Goal: Navigation & Orientation: Go to known website

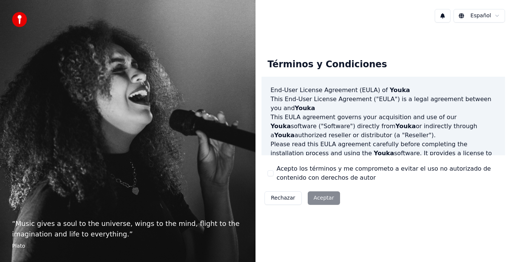
click at [328, 198] on div "Rechazar Aceptar" at bounding box center [303, 198] width 82 height 20
click at [319, 198] on div "Rechazar Aceptar" at bounding box center [303, 198] width 82 height 20
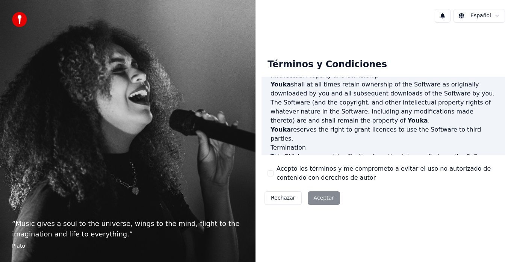
scroll to position [517, 0]
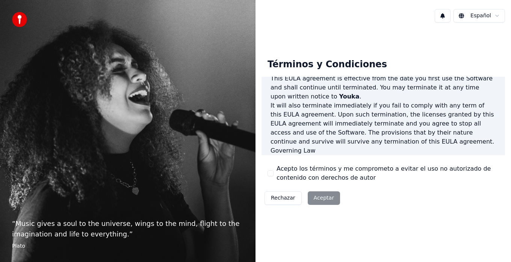
click at [496, 15] on html "“ Music gives a soul to the universe, wings to the mind, flight to the imaginat…" at bounding box center [255, 131] width 511 height 262
click at [322, 198] on div "Rechazar Aceptar" at bounding box center [303, 198] width 82 height 20
click at [325, 197] on div "Rechazar Aceptar" at bounding box center [303, 198] width 82 height 20
click at [324, 196] on div "Rechazar Aceptar" at bounding box center [303, 198] width 82 height 20
click at [323, 195] on div "Rechazar Aceptar" at bounding box center [303, 198] width 82 height 20
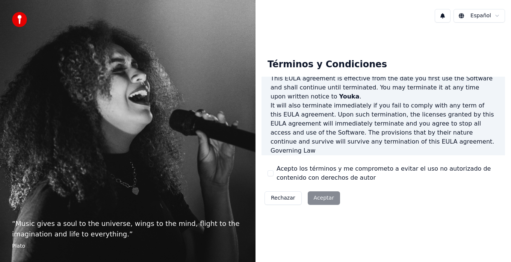
click at [322, 195] on div "Rechazar Aceptar" at bounding box center [303, 198] width 82 height 20
click at [324, 198] on div "Rechazar Aceptar" at bounding box center [303, 198] width 82 height 20
click at [19, 23] on img at bounding box center [19, 19] width 15 height 15
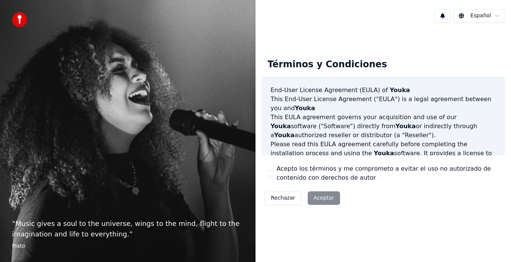
click at [319, 199] on div "Rechazar Aceptar" at bounding box center [303, 198] width 82 height 20
click at [94, 86] on div "“ Music gives a soul to the universe, wings to the mind, flight to the imaginat…" at bounding box center [128, 131] width 256 height 262
click at [21, 22] on img at bounding box center [19, 19] width 15 height 15
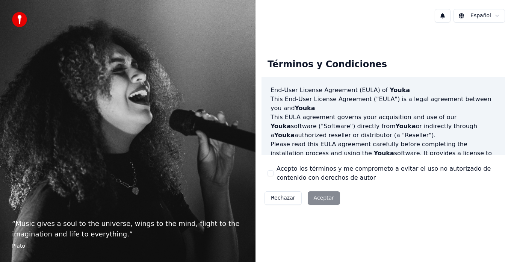
click at [325, 200] on div "Rechazar Aceptar" at bounding box center [303, 198] width 82 height 20
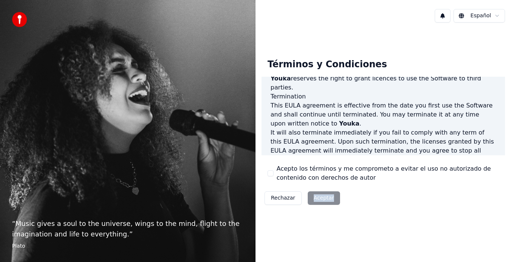
scroll to position [517, 0]
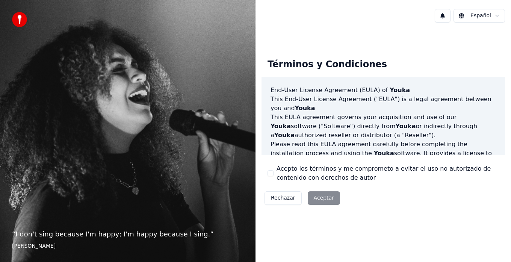
click at [282, 201] on button "Rechazar" at bounding box center [283, 198] width 37 height 14
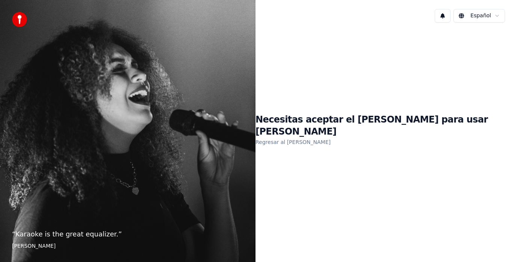
click at [331, 136] on link "Regresar al [PERSON_NAME]" at bounding box center [293, 142] width 75 height 12
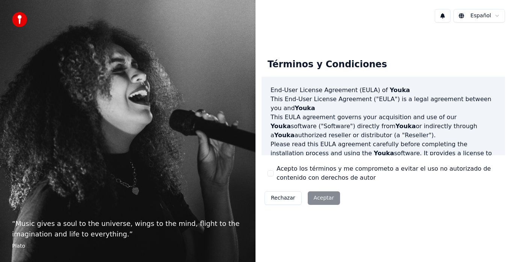
click at [320, 201] on div "Rechazar Aceptar" at bounding box center [303, 198] width 82 height 20
